Goal: Transaction & Acquisition: Purchase product/service

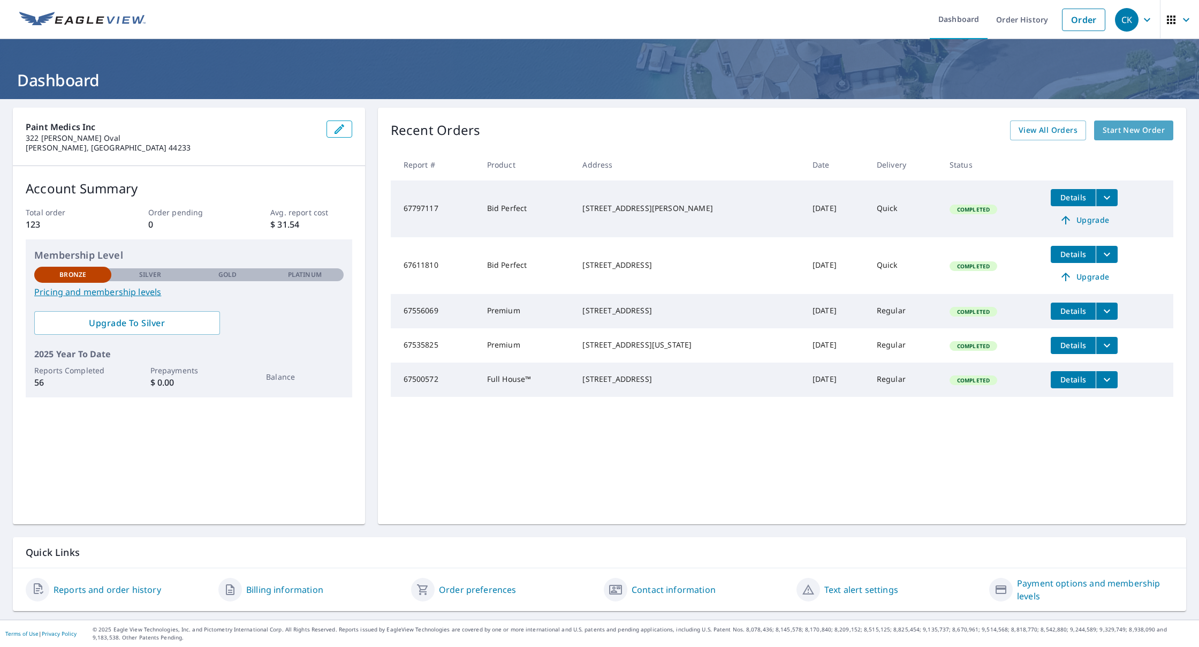
click at [1125, 130] on span "Start New Order" at bounding box center [1134, 130] width 62 height 13
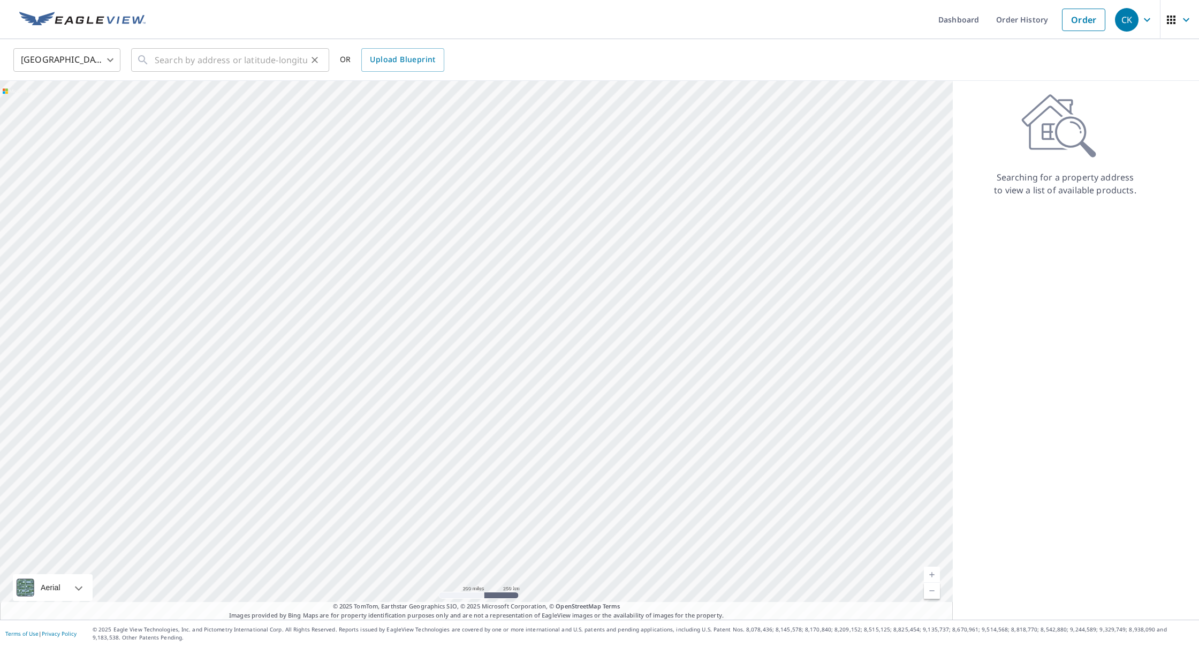
click at [160, 59] on input "text" at bounding box center [231, 60] width 153 height 30
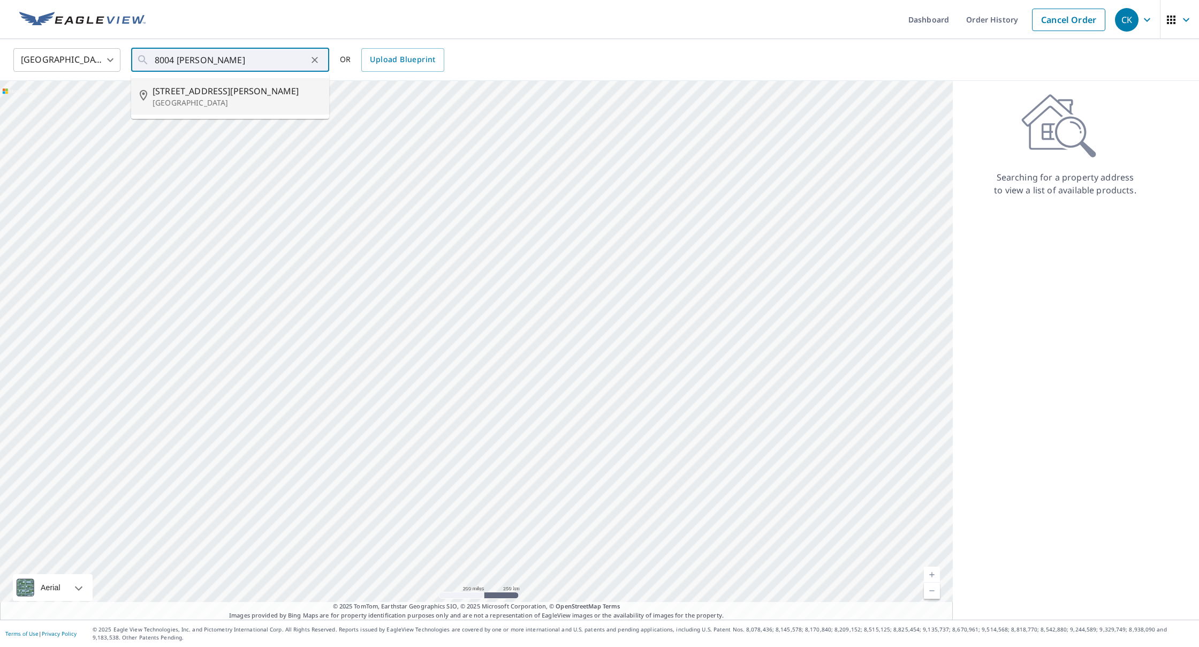
click at [181, 89] on span "[STREET_ADDRESS][PERSON_NAME]" at bounding box center [237, 91] width 168 height 13
type input "[STREET_ADDRESS][PERSON_NAME]"
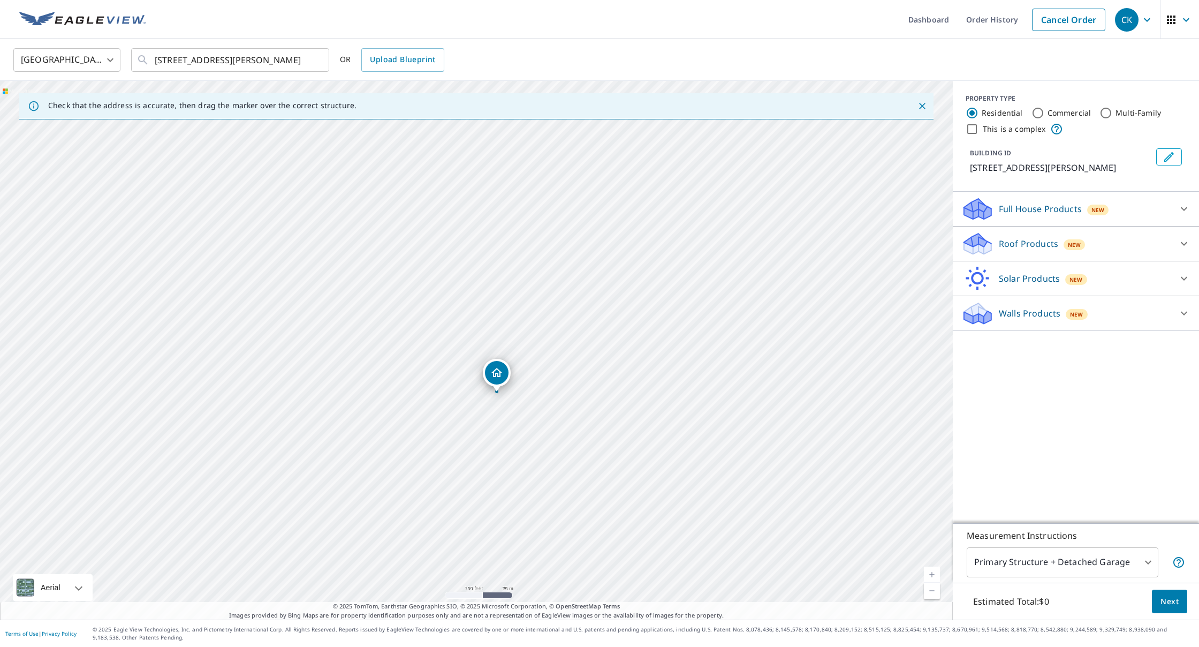
drag, startPoint x: 465, startPoint y: 376, endPoint x: 493, endPoint y: 236, distance: 142.5
click at [496, 225] on div "[STREET_ADDRESS][PERSON_NAME]" at bounding box center [476, 350] width 953 height 539
click at [1024, 239] on p "Roof Products" at bounding box center [1028, 243] width 59 height 13
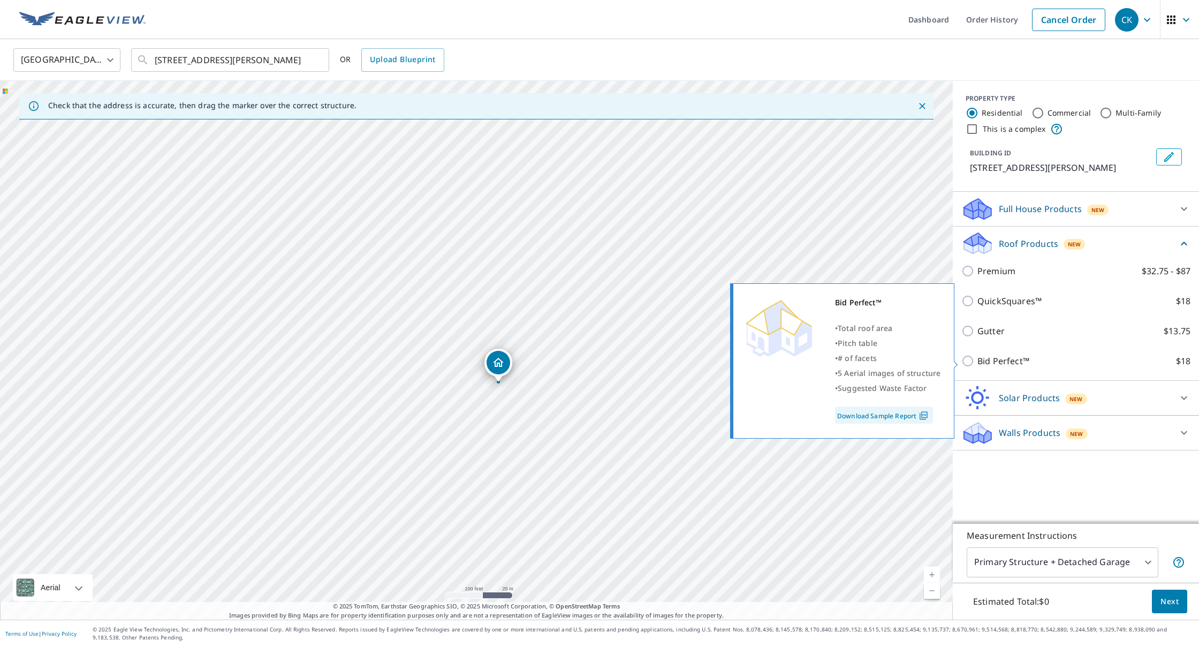
click at [966, 359] on input "Bid Perfect™ $18" at bounding box center [970, 360] width 16 height 13
checkbox input "true"
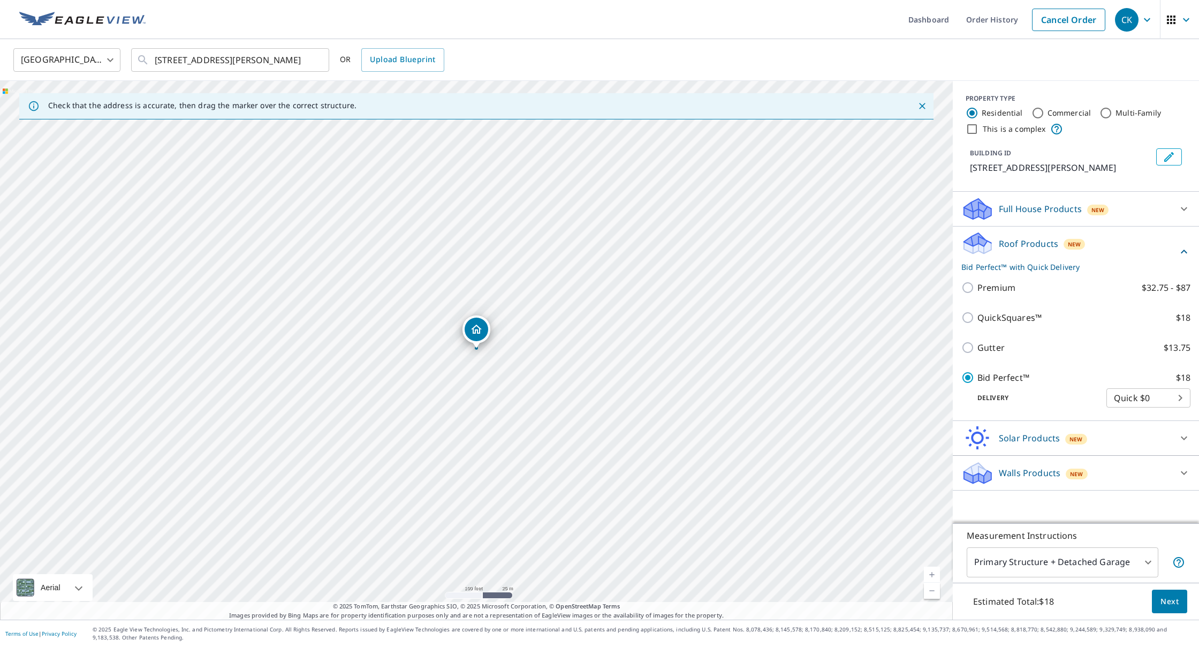
click at [1171, 597] on span "Next" at bounding box center [1170, 601] width 18 height 13
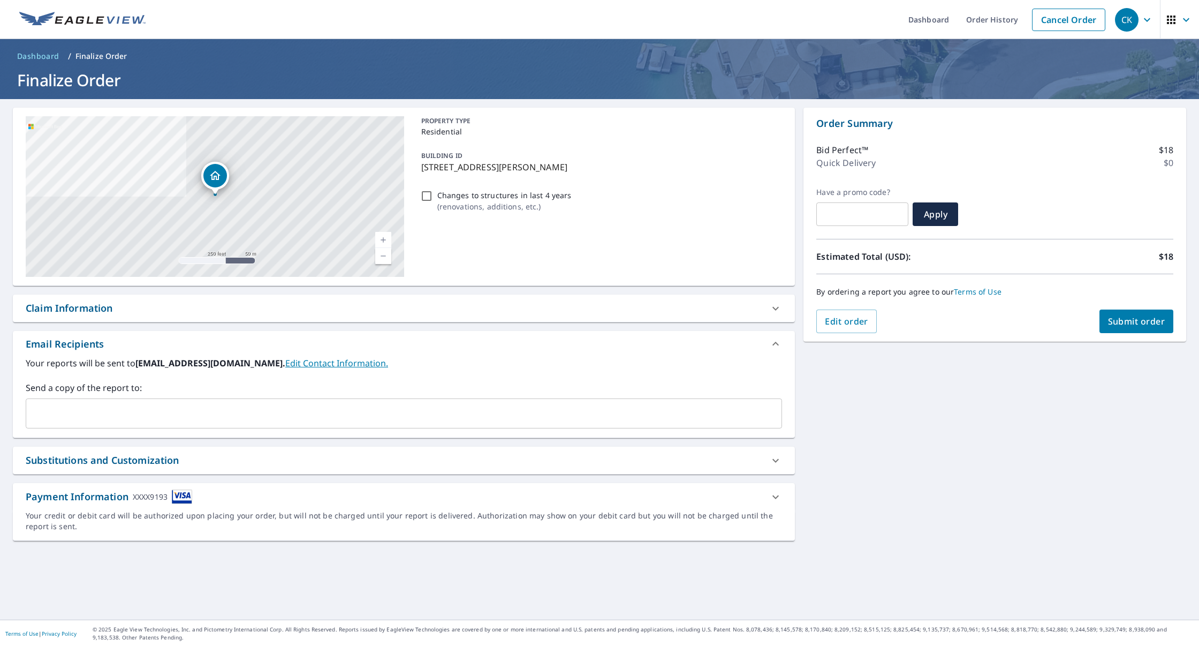
click at [1125, 321] on span "Submit order" at bounding box center [1136, 321] width 57 height 12
